Goal: Complete application form

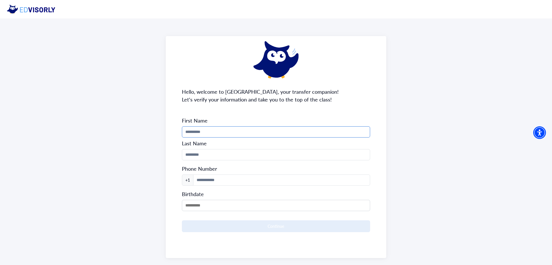
click at [278, 128] on input "Phone Number" at bounding box center [276, 131] width 188 height 11
type input "****"
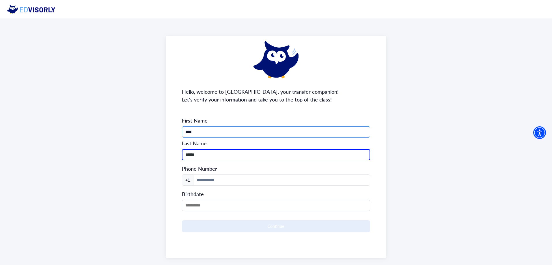
type input "******"
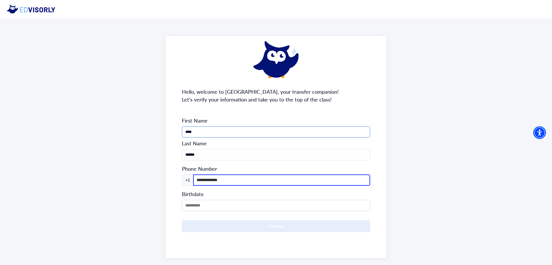
type input "**********"
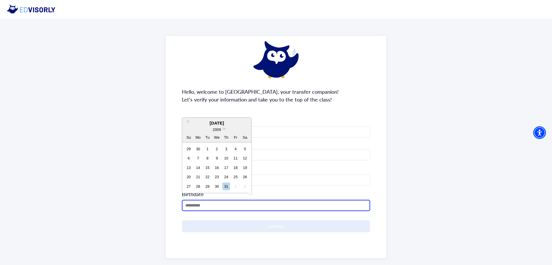
click at [189, 205] on input "MM/DD/YYYY" at bounding box center [276, 205] width 188 height 11
click at [223, 129] on span at bounding box center [224, 128] width 4 height 4
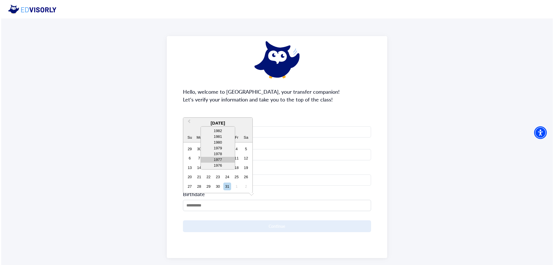
scroll to position [144, 0]
click at [223, 136] on div "1983" at bounding box center [217, 135] width 34 height 6
click at [188, 122] on span "Previous Month" at bounding box center [188, 122] width 0 height 9
click at [189, 127] on div "1983" at bounding box center [216, 130] width 69 height 6
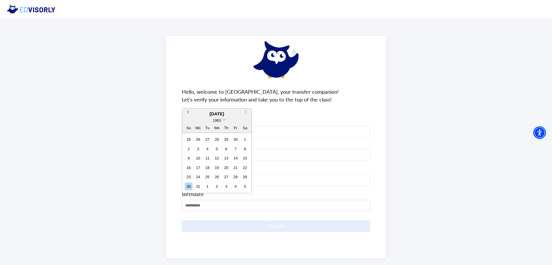
click at [189, 122] on div "1983" at bounding box center [216, 120] width 69 height 6
click at [188, 113] on span "Previous Month" at bounding box center [188, 113] width 0 height 9
click at [187, 120] on button "Previous Month" at bounding box center [187, 122] width 9 height 9
click at [188, 120] on span "Previous Month" at bounding box center [188, 122] width 0 height 9
click at [188, 113] on span "Previous Month" at bounding box center [188, 113] width 0 height 9
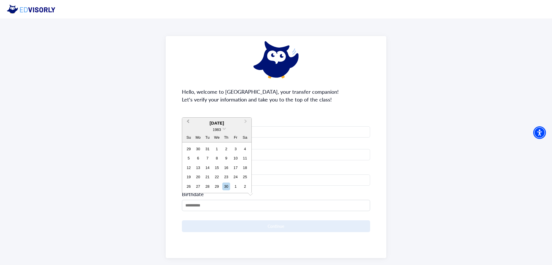
click at [188, 121] on span "Previous Month" at bounding box center [188, 122] width 0 height 9
click at [218, 147] on div "4" at bounding box center [217, 149] width 8 height 8
type input "**********"
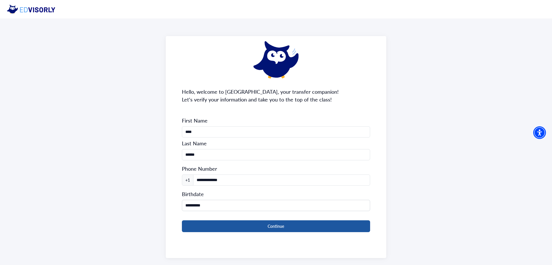
click at [285, 225] on button "Continue" at bounding box center [276, 226] width 188 height 12
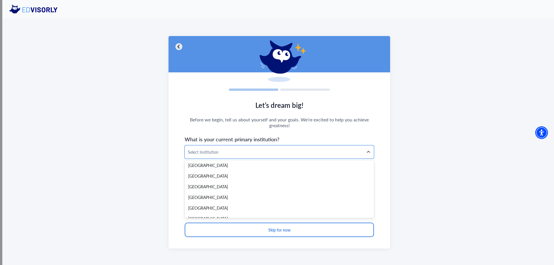
scroll to position [1068, 0]
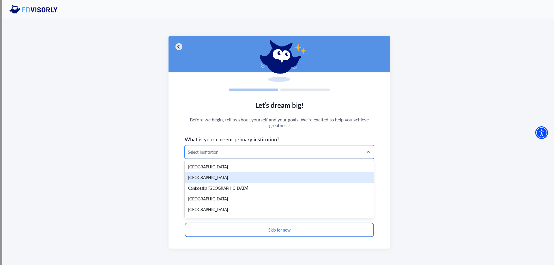
click at [244, 181] on div "[GEOGRAPHIC_DATA]" at bounding box center [279, 177] width 189 height 11
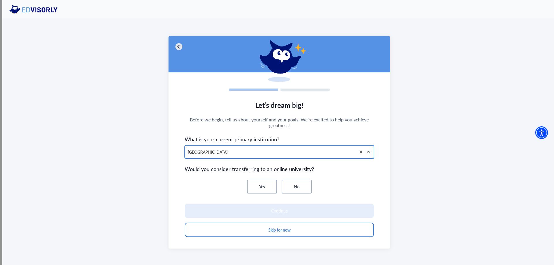
click at [208, 153] on div at bounding box center [270, 152] width 165 height 7
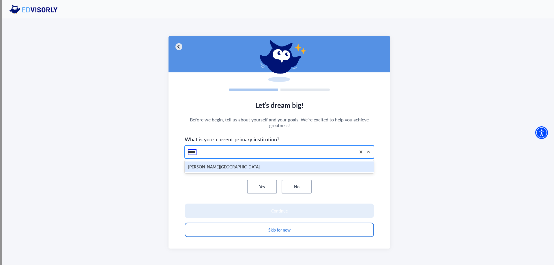
type input "******"
click at [226, 167] on div "[PERSON_NAME][GEOGRAPHIC_DATA]" at bounding box center [279, 167] width 189 height 11
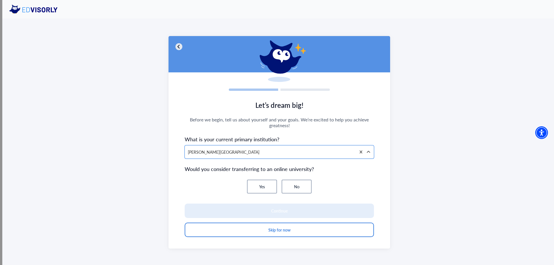
click at [260, 186] on button "Yes" at bounding box center [262, 187] width 30 height 14
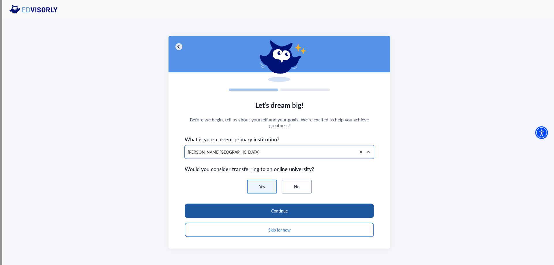
click at [307, 209] on button "Continue" at bounding box center [279, 211] width 189 height 14
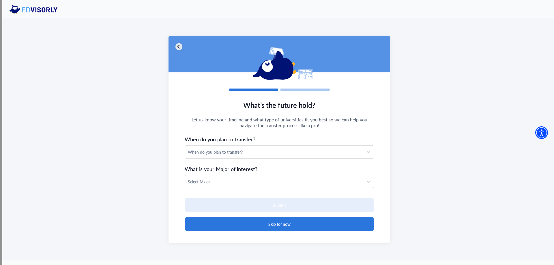
click at [295, 222] on button "Skip for now" at bounding box center [279, 224] width 189 height 14
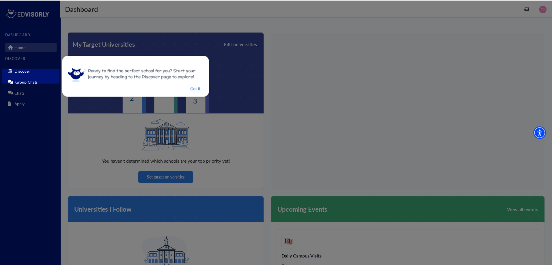
scroll to position [41, 0]
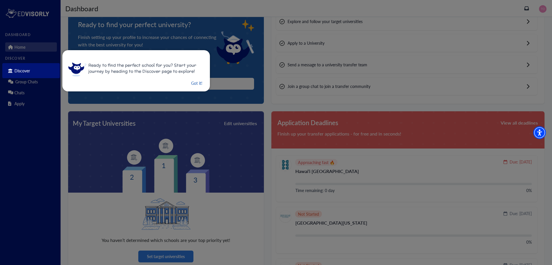
click at [194, 85] on button "Got it!" at bounding box center [196, 83] width 12 height 7
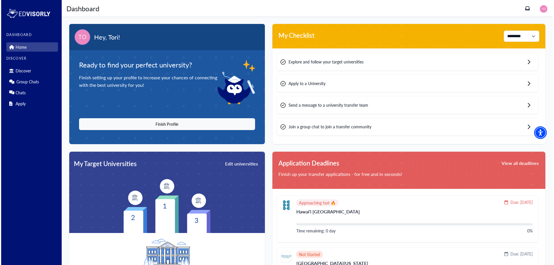
scroll to position [0, 0]
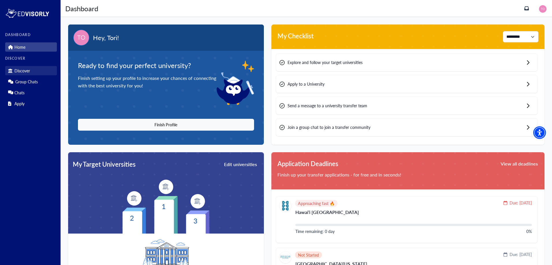
click at [25, 71] on p "Discover" at bounding box center [22, 70] width 16 height 5
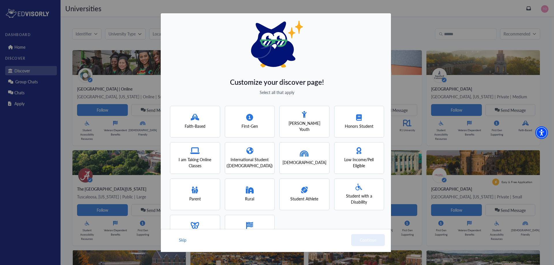
drag, startPoint x: 413, startPoint y: 14, endPoint x: 406, endPoint y: 15, distance: 6.7
click at [412, 14] on div "Customize your discover page! Select all that apply Faith-Based First-Gen [PERS…" at bounding box center [277, 132] width 554 height 265
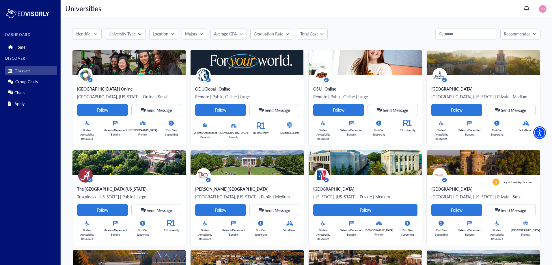
click at [130, 33] on p "University Type" at bounding box center [121, 34] width 27 height 6
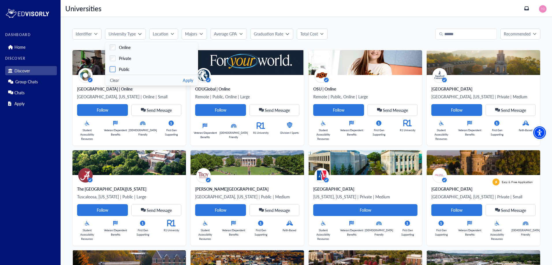
click at [119, 69] on span "Public" at bounding box center [124, 69] width 11 height 6
click at [165, 35] on p "Location" at bounding box center [161, 34] width 16 height 6
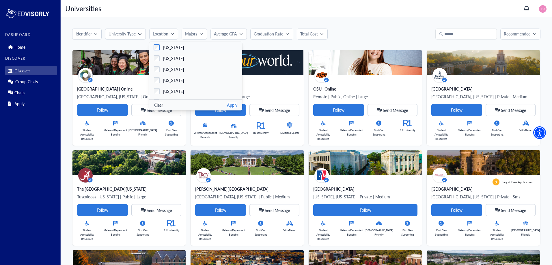
click at [166, 47] on span "[US_STATE]" at bounding box center [173, 47] width 21 height 6
click at [172, 61] on span "[US_STATE]" at bounding box center [173, 60] width 21 height 6
click at [233, 105] on button "Apply" at bounding box center [232, 105] width 10 height 6
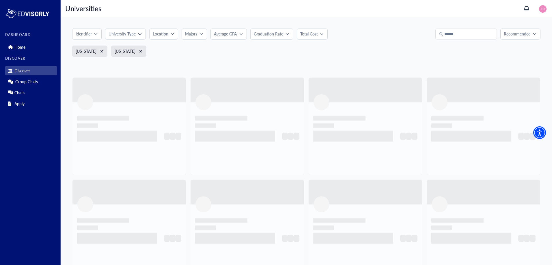
click at [140, 33] on icon "button" at bounding box center [139, 33] width 3 height 3
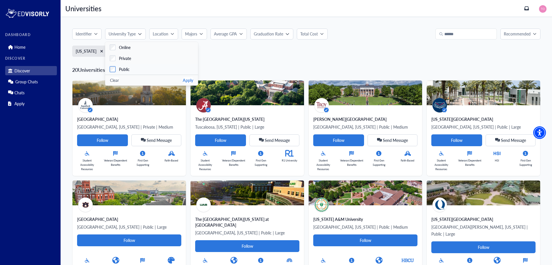
click at [121, 67] on span "Public" at bounding box center [124, 69] width 11 height 6
click at [189, 81] on button "Apply" at bounding box center [188, 80] width 10 height 6
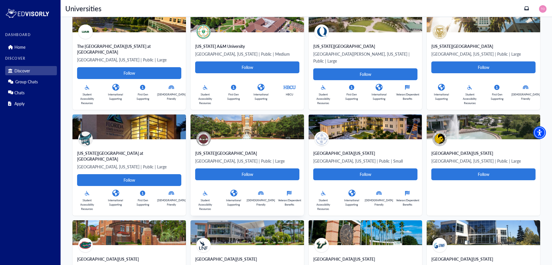
scroll to position [0, 0]
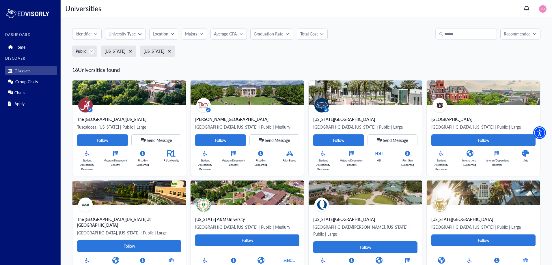
click at [92, 50] on icon "xmark" at bounding box center [91, 51] width 3 height 4
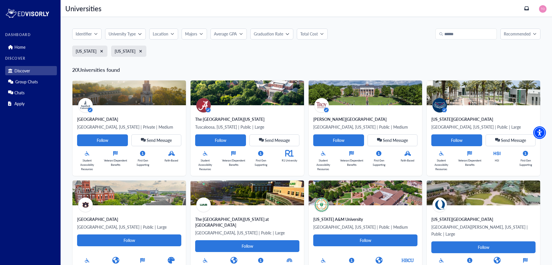
click at [378, 32] on div "Identifier University Type Online Private Public Clear Apply Location [US_STATE…" at bounding box center [306, 34] width 468 height 11
